Goal: Information Seeking & Learning: Learn about a topic

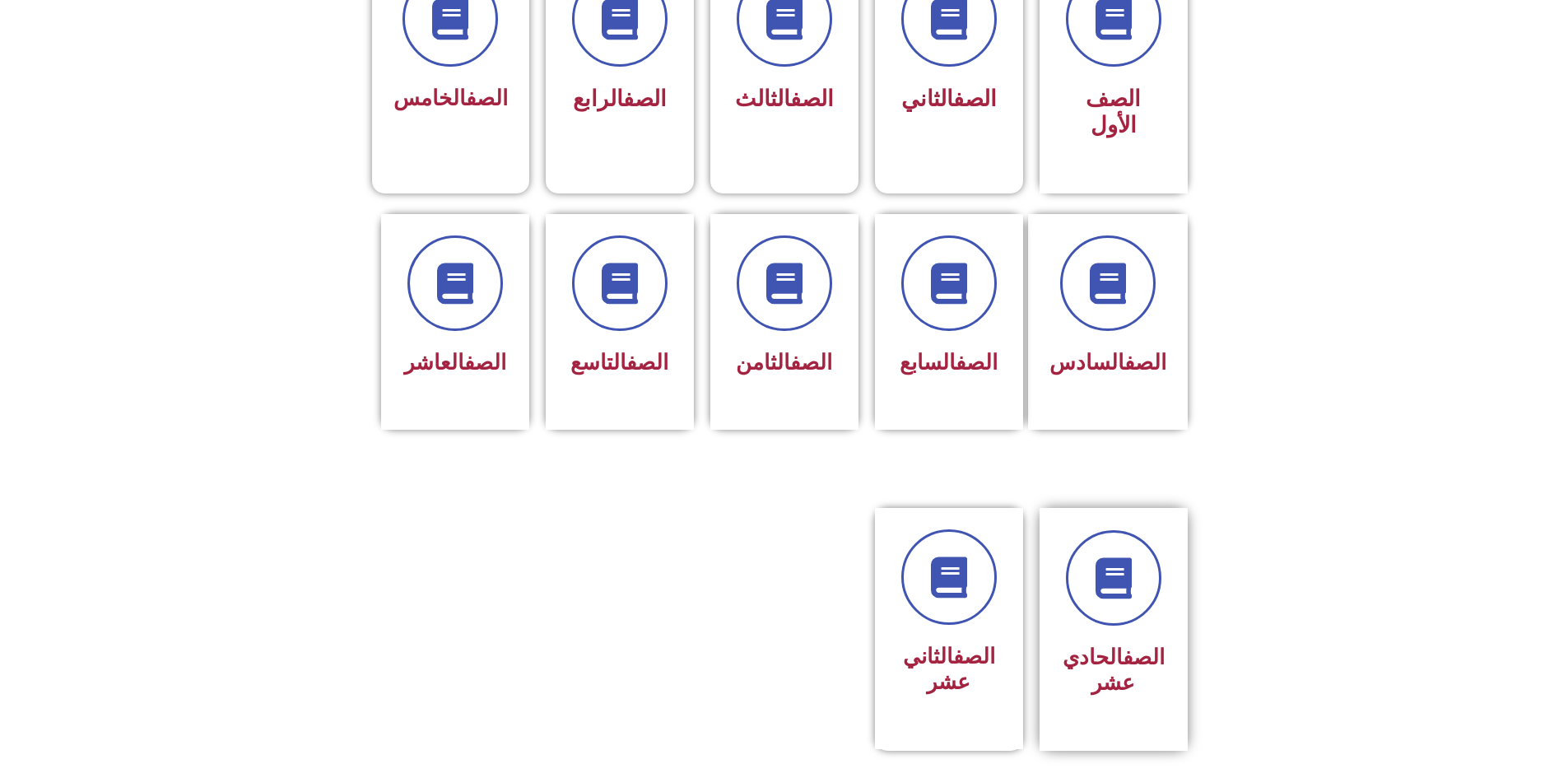
scroll to position [576, 0]
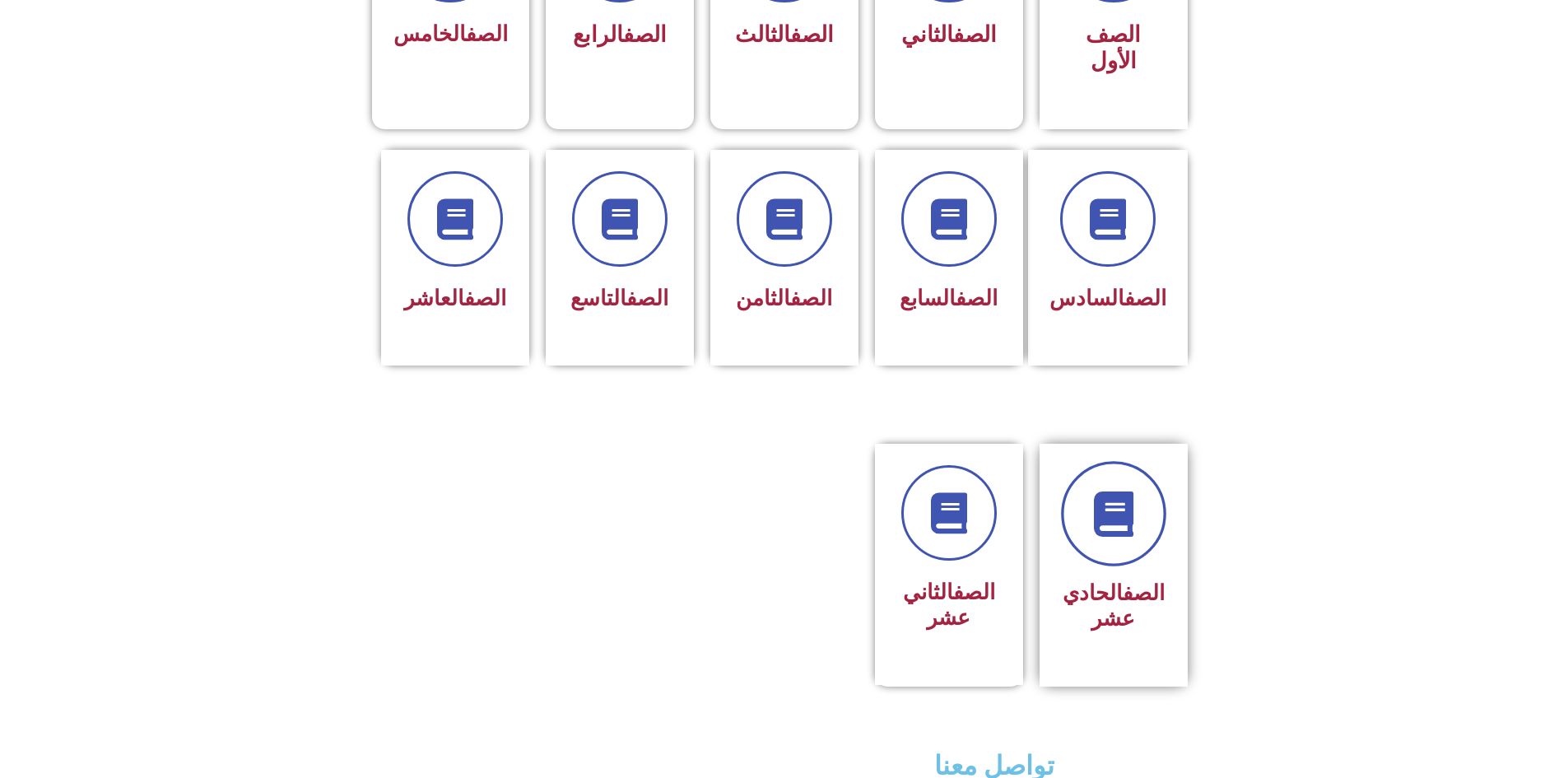
click at [1108, 497] on link at bounding box center [1113, 513] width 105 height 105
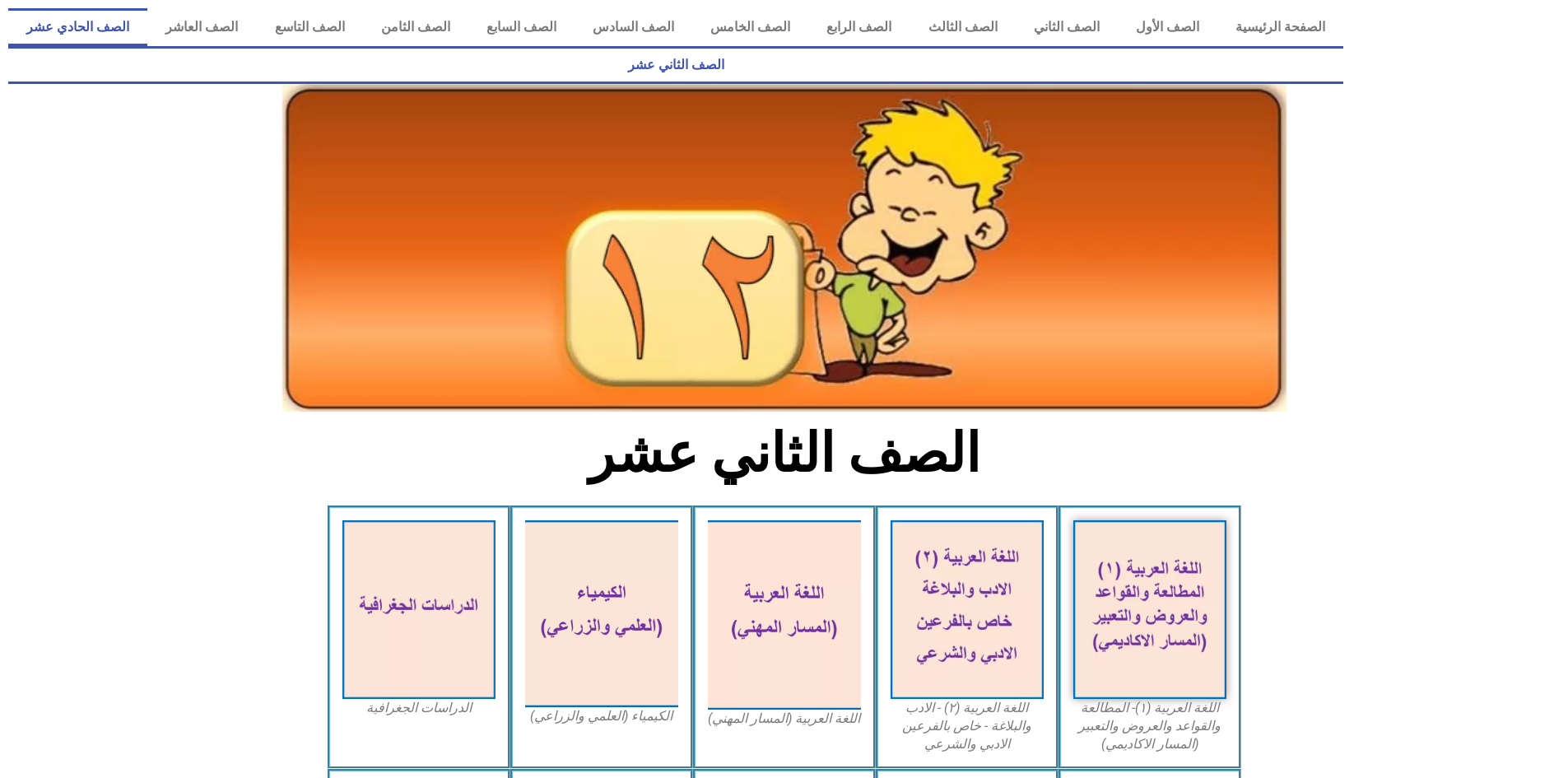
click at [147, 34] on link "الصف الحادي عشر" at bounding box center [77, 26] width 139 height 38
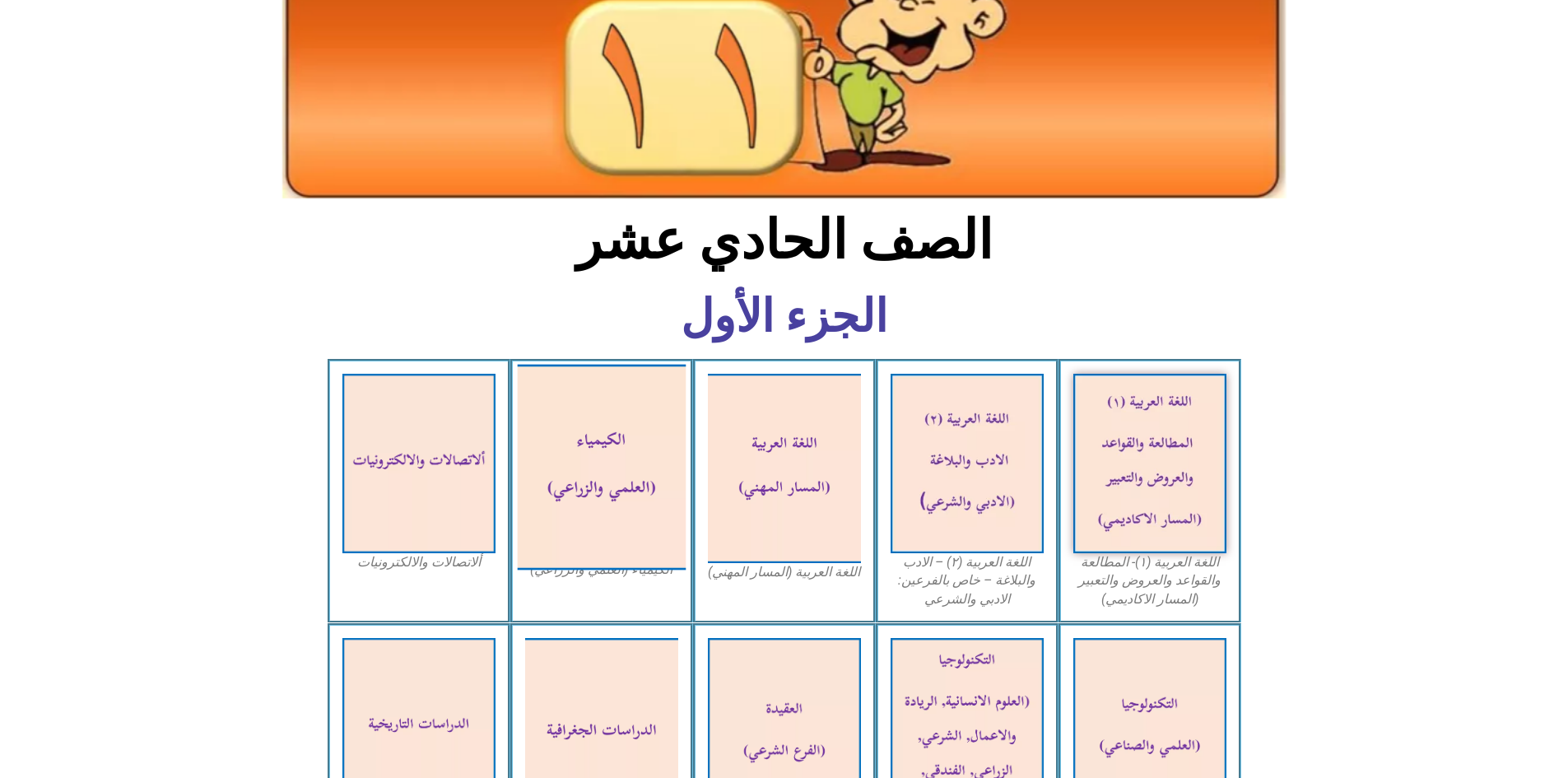
scroll to position [329, 0]
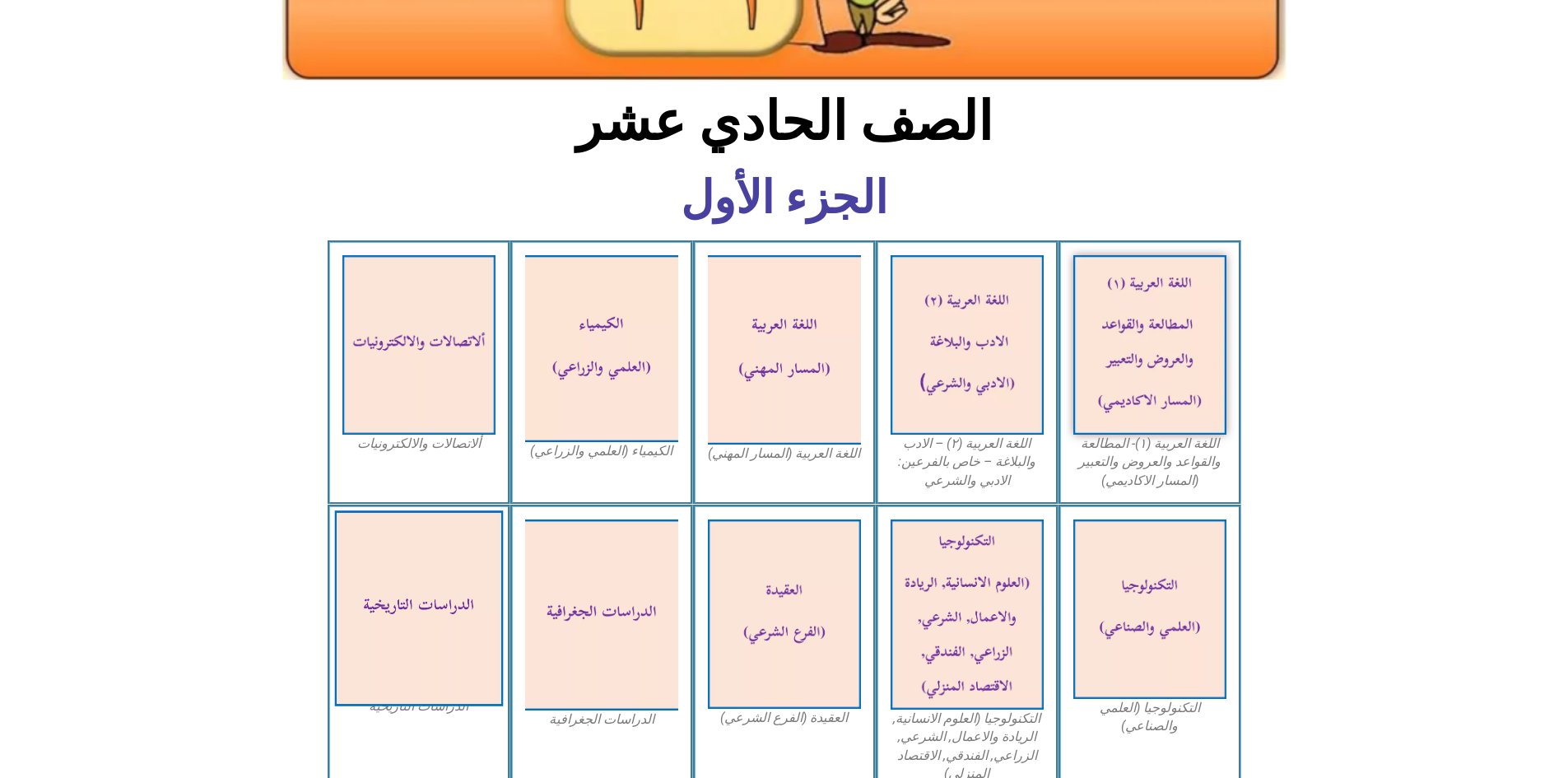
click at [428, 511] on img at bounding box center [418, 608] width 168 height 196
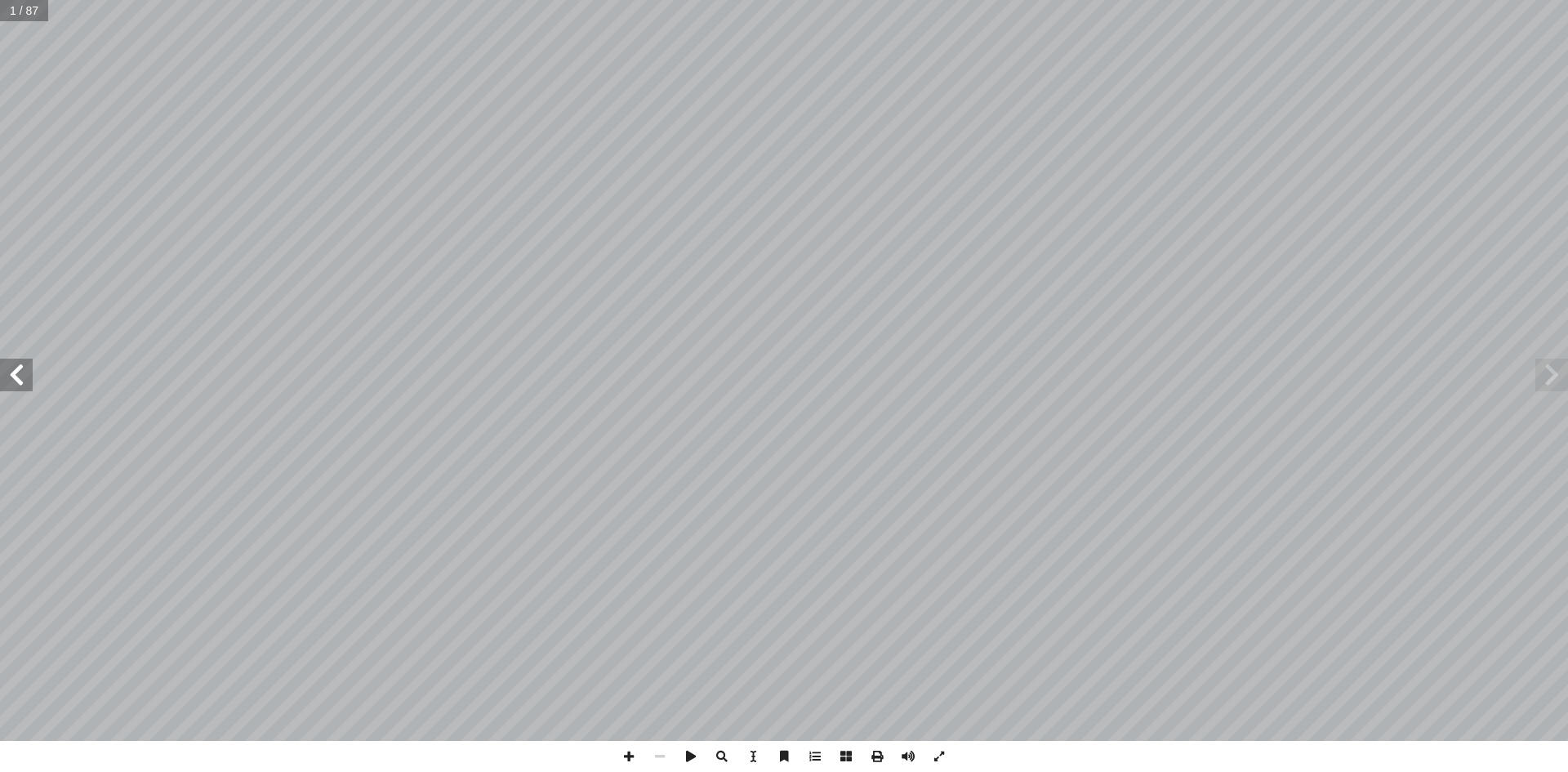
click at [1554, 383] on span at bounding box center [1552, 375] width 33 height 33
click at [30, 380] on span at bounding box center [16, 375] width 33 height 33
click at [18, 379] on span at bounding box center [16, 375] width 33 height 33
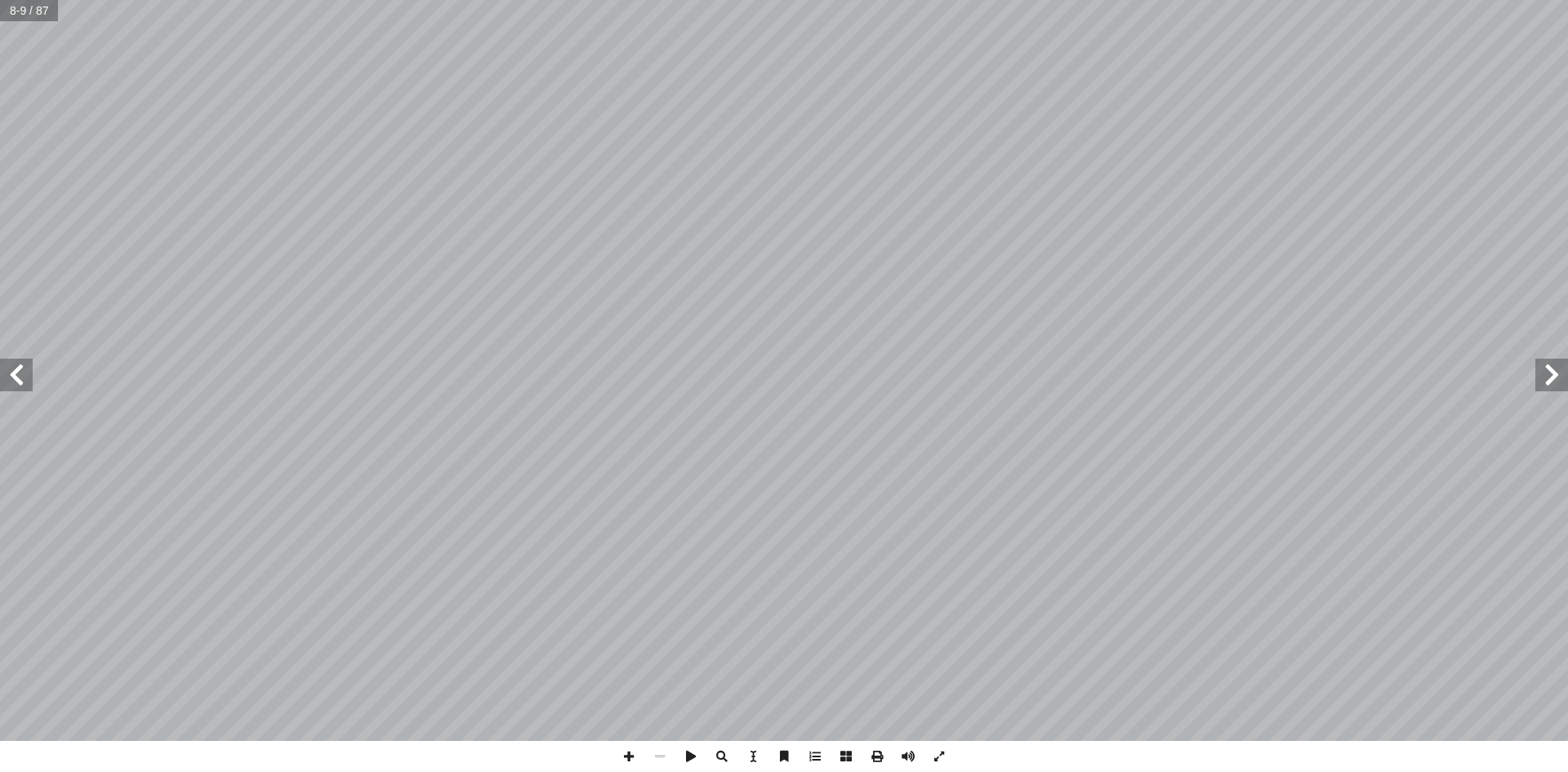
click at [11, 381] on span at bounding box center [16, 375] width 33 height 33
click at [15, 378] on span at bounding box center [16, 375] width 33 height 33
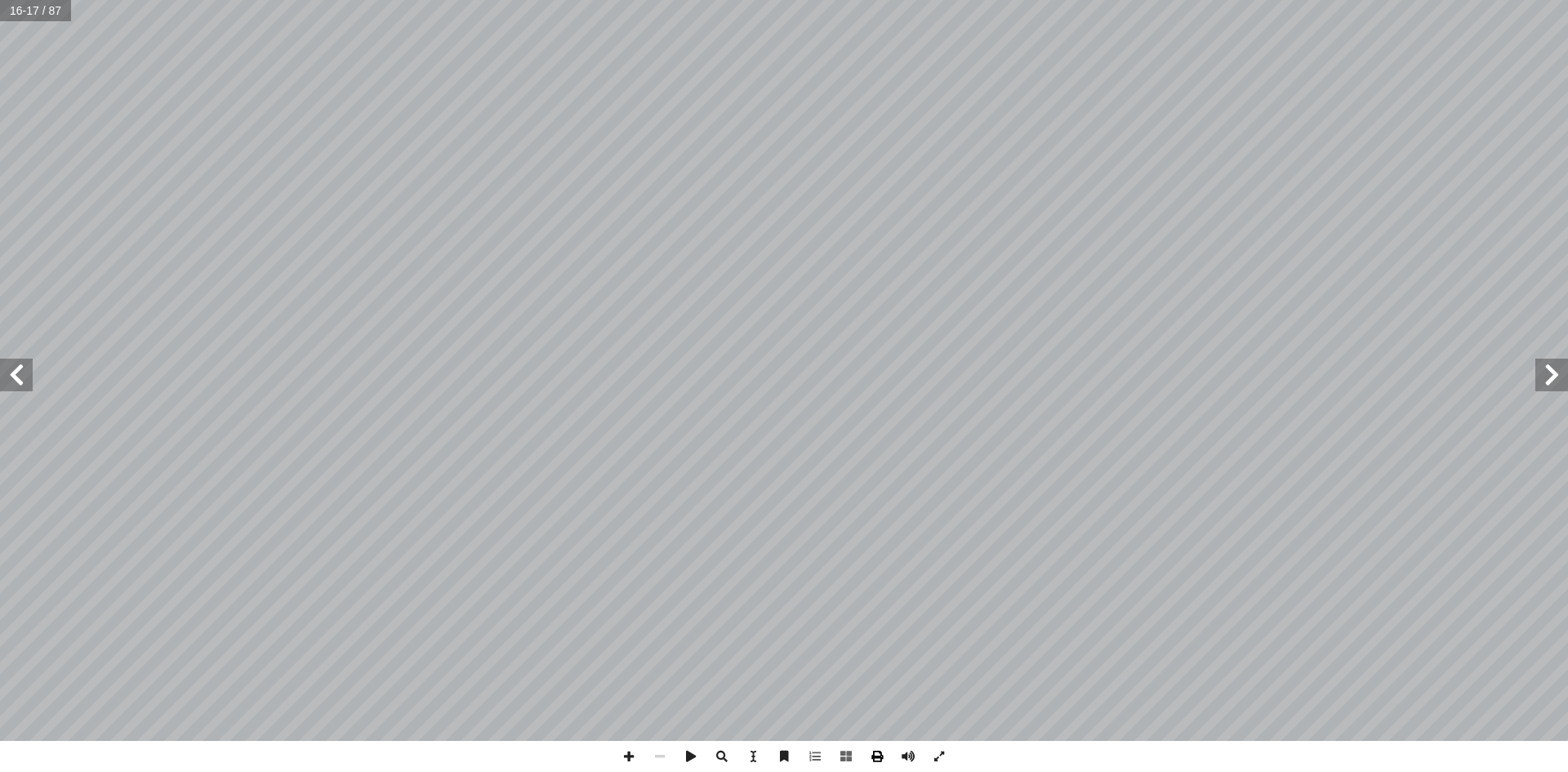
click at [881, 758] on span at bounding box center [877, 757] width 31 height 31
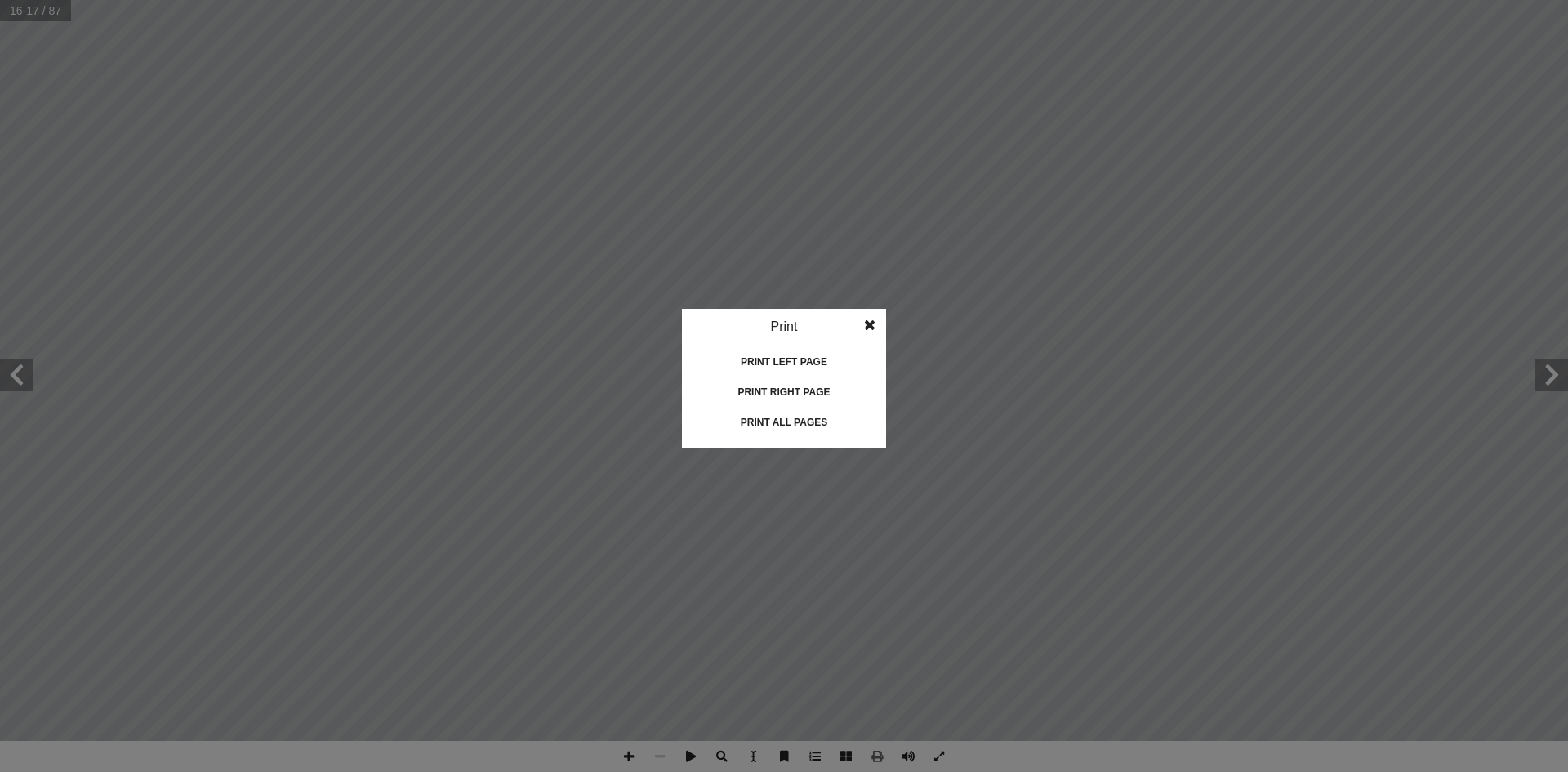
click at [803, 362] on div "Print left page" at bounding box center [784, 361] width 163 height 26
click at [813, 358] on div "Print left page" at bounding box center [784, 361] width 163 height 26
click at [664, 150] on idv "Print Print current page Print left page Print right page Print all pages" at bounding box center [784, 386] width 1568 height 772
click at [853, 328] on span at bounding box center [870, 325] width 33 height 33
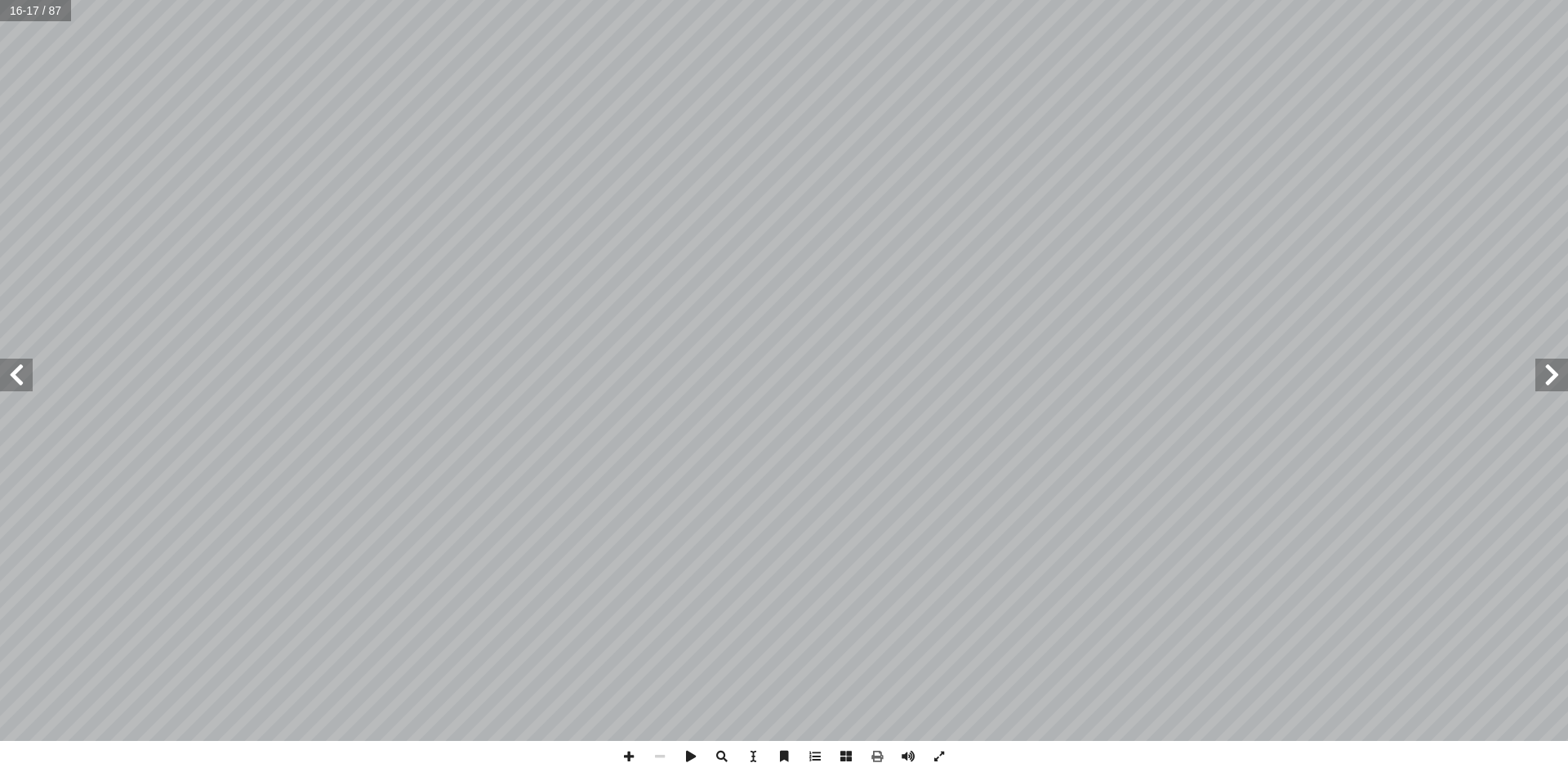
click at [11, 372] on span at bounding box center [16, 375] width 33 height 33
click at [23, 372] on span at bounding box center [16, 375] width 33 height 33
click at [878, 760] on span at bounding box center [877, 757] width 31 height 31
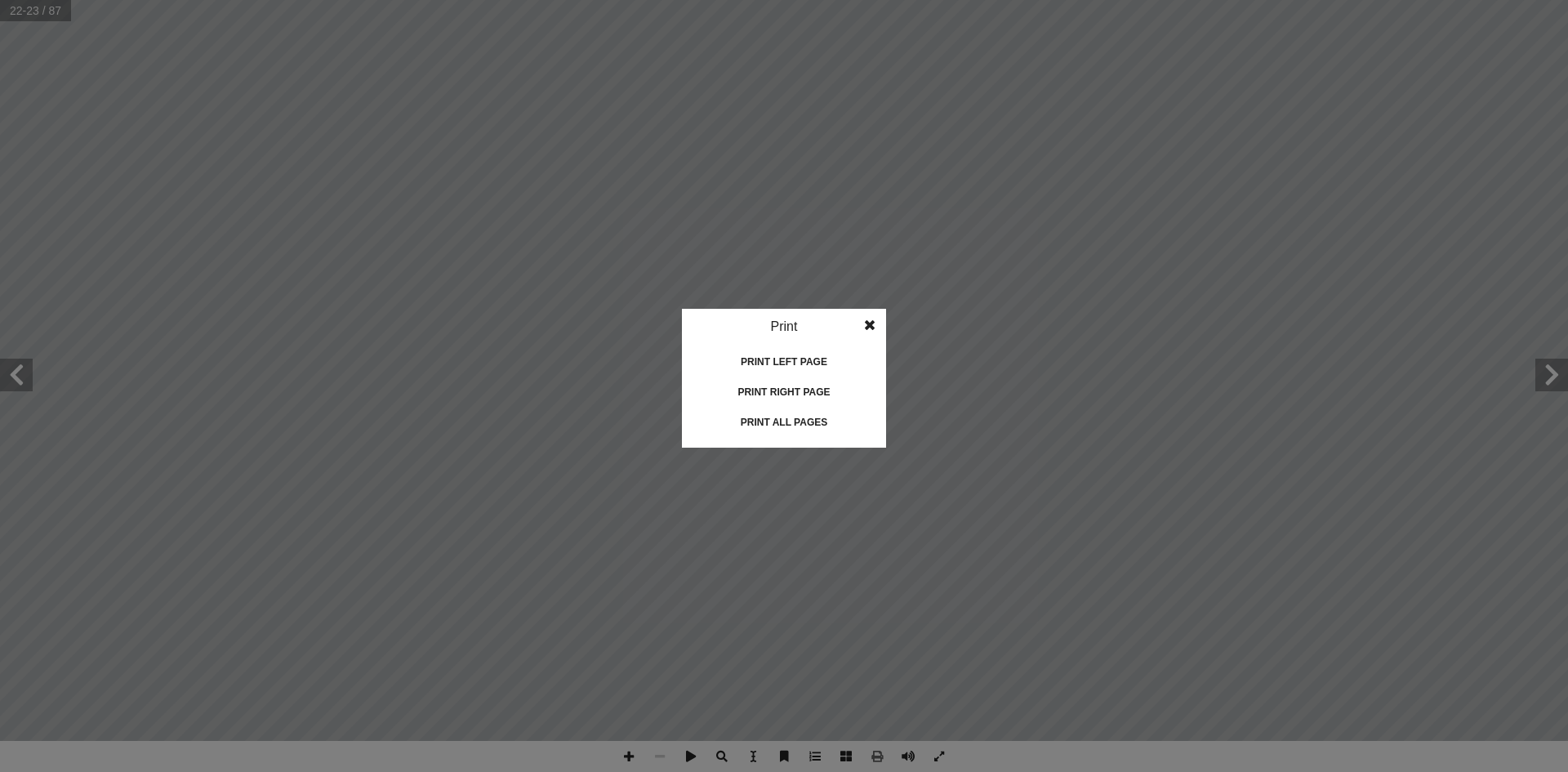
click at [805, 424] on div "Print all pages" at bounding box center [784, 421] width 163 height 26
click at [863, 329] on span at bounding box center [870, 325] width 29 height 33
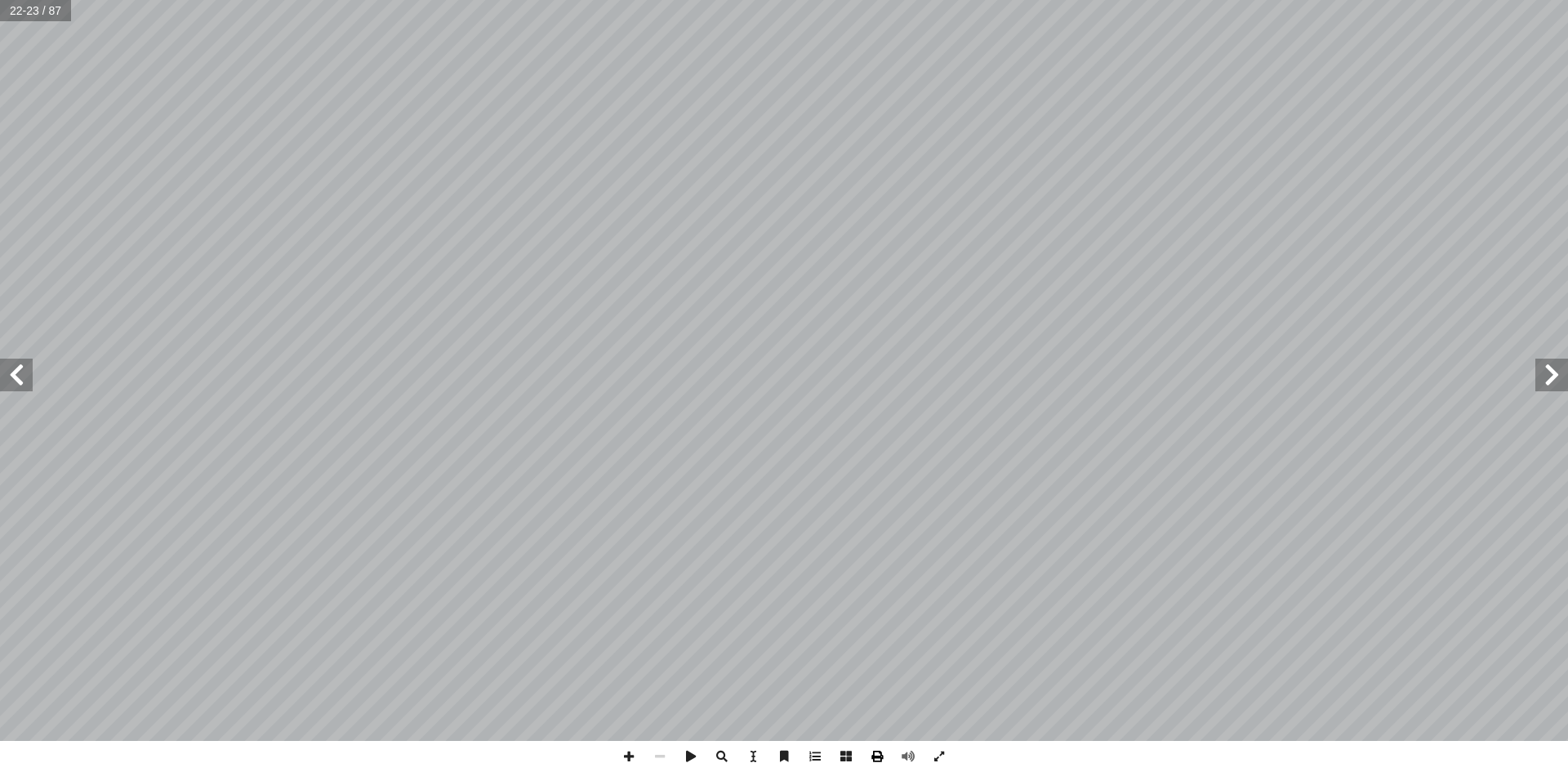
click at [879, 758] on span at bounding box center [877, 757] width 31 height 31
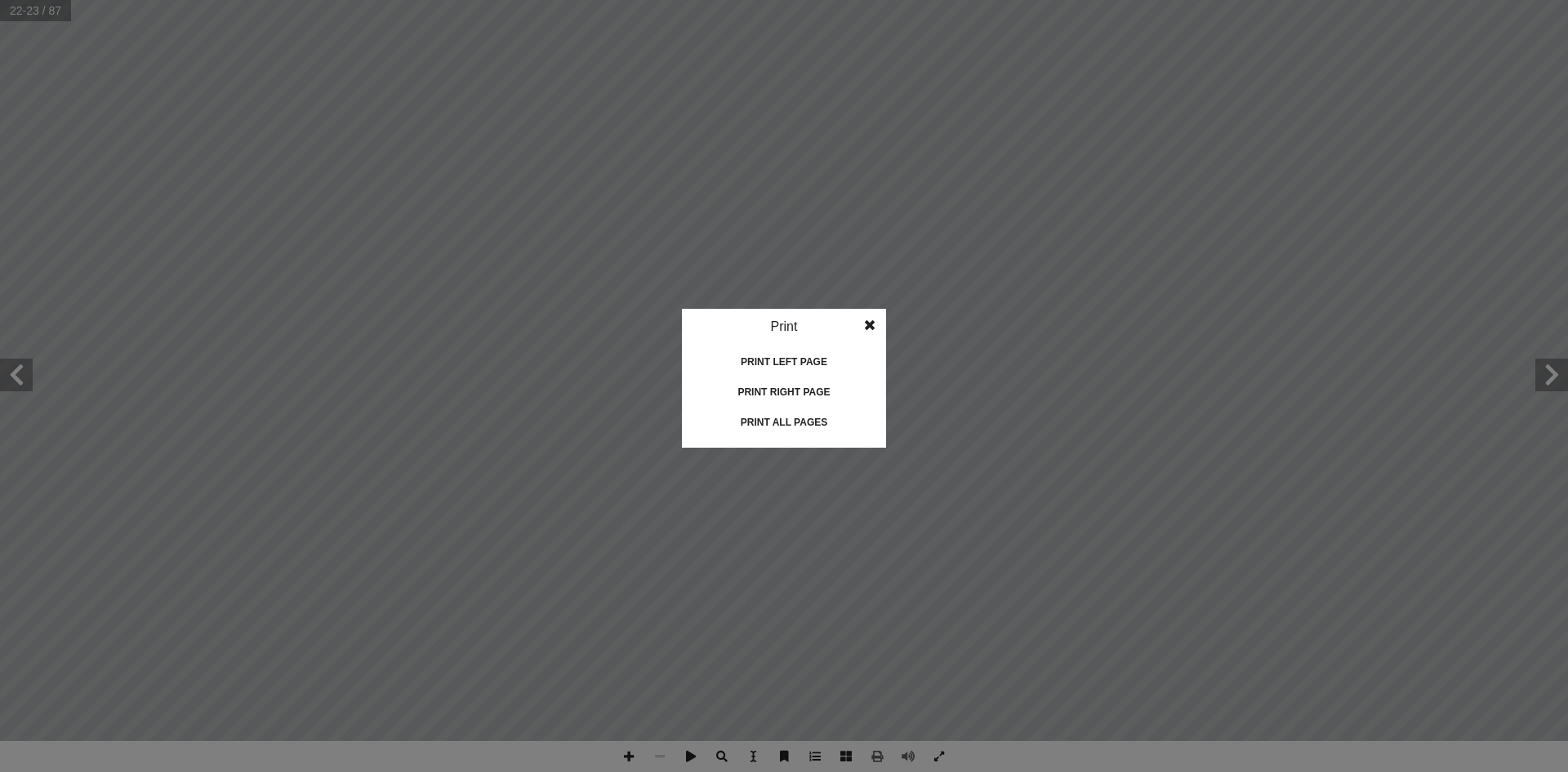
click at [800, 421] on div "Print all pages" at bounding box center [784, 421] width 163 height 26
click at [881, 312] on span at bounding box center [870, 325] width 29 height 33
